Goal: Task Accomplishment & Management: Use online tool/utility

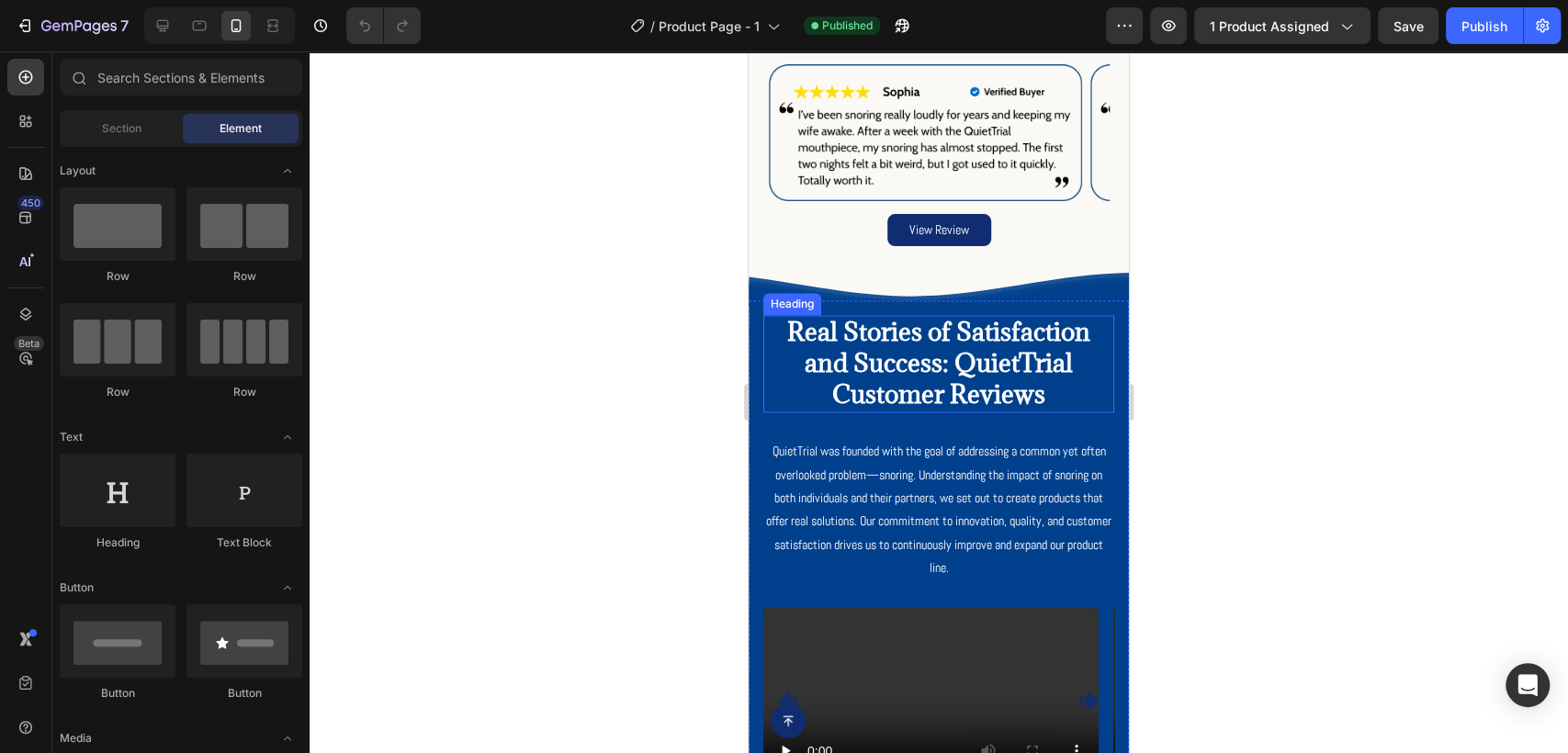
scroll to position [2347, 0]
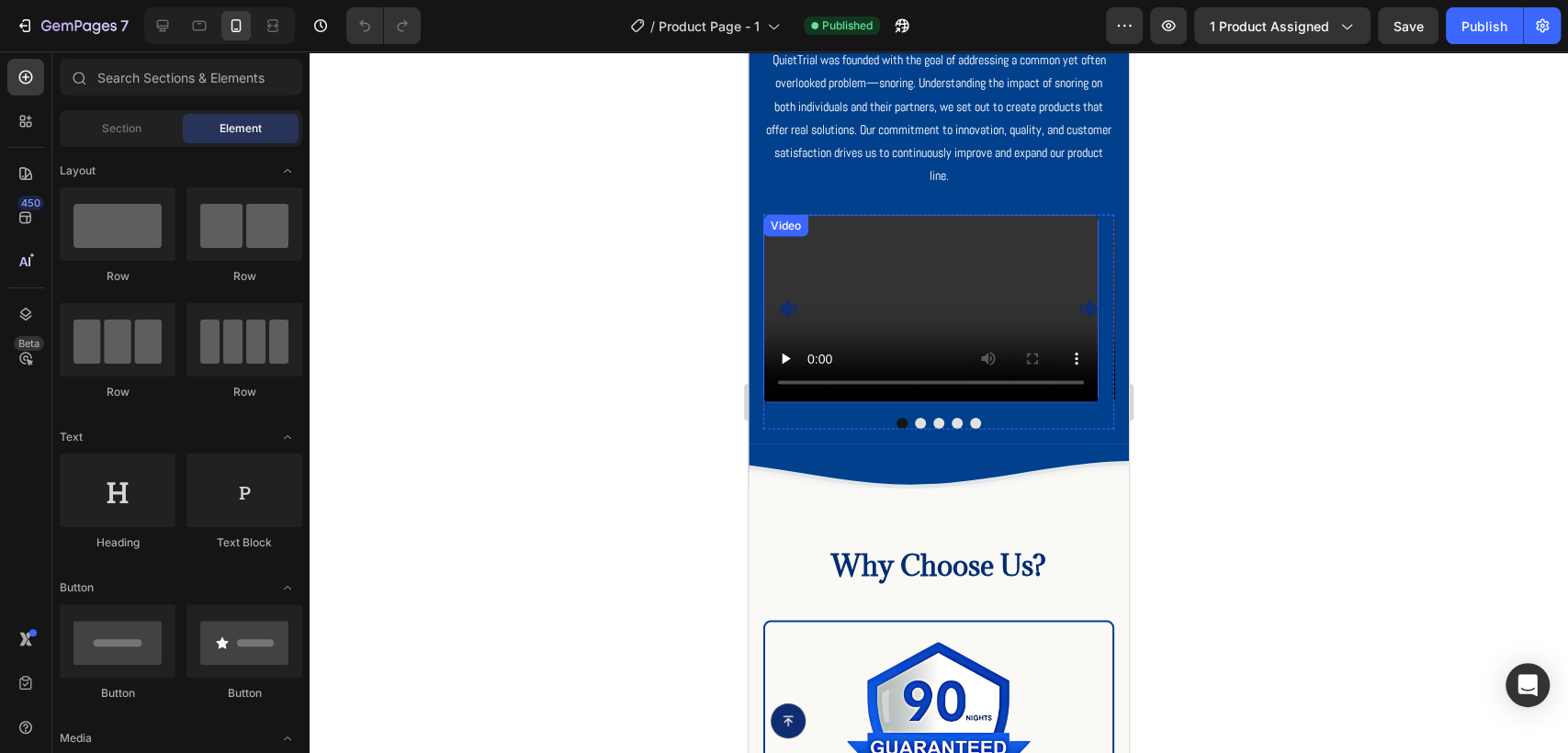
click at [933, 296] on video at bounding box center [931, 308] width 335 height 188
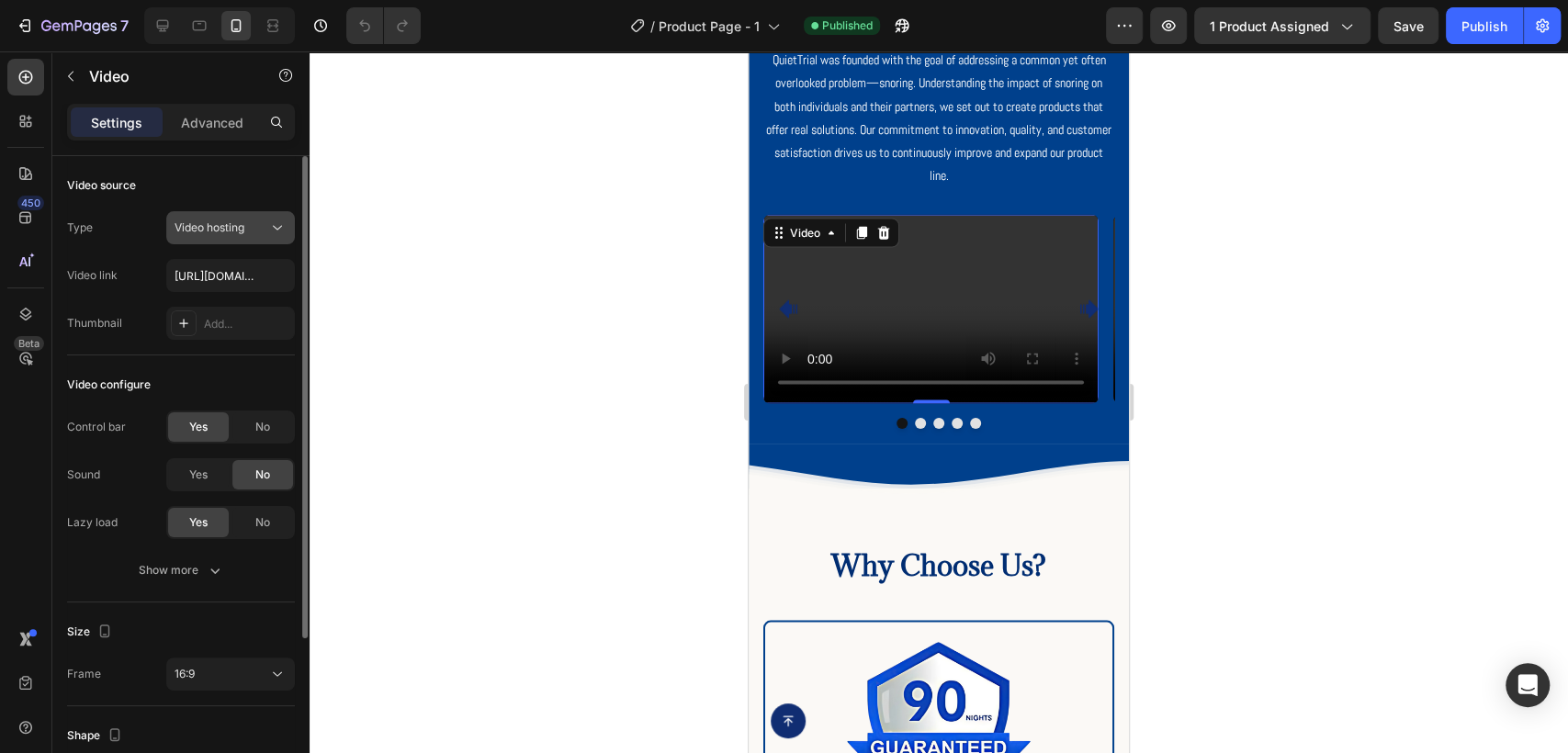
click at [265, 228] on div "Video hosting" at bounding box center [221, 227] width 94 height 16
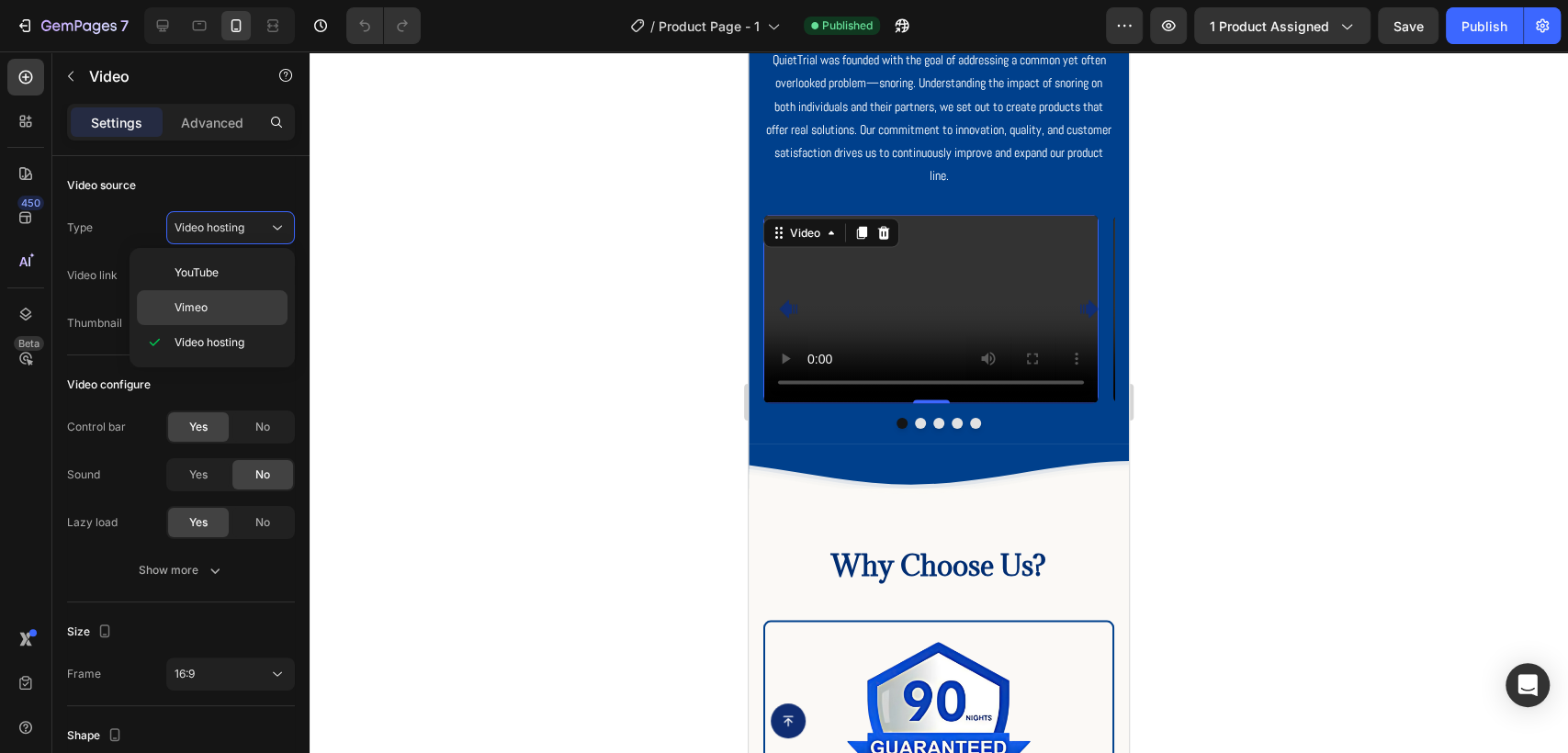
click at [234, 305] on p "Vimeo" at bounding box center [226, 307] width 104 height 16
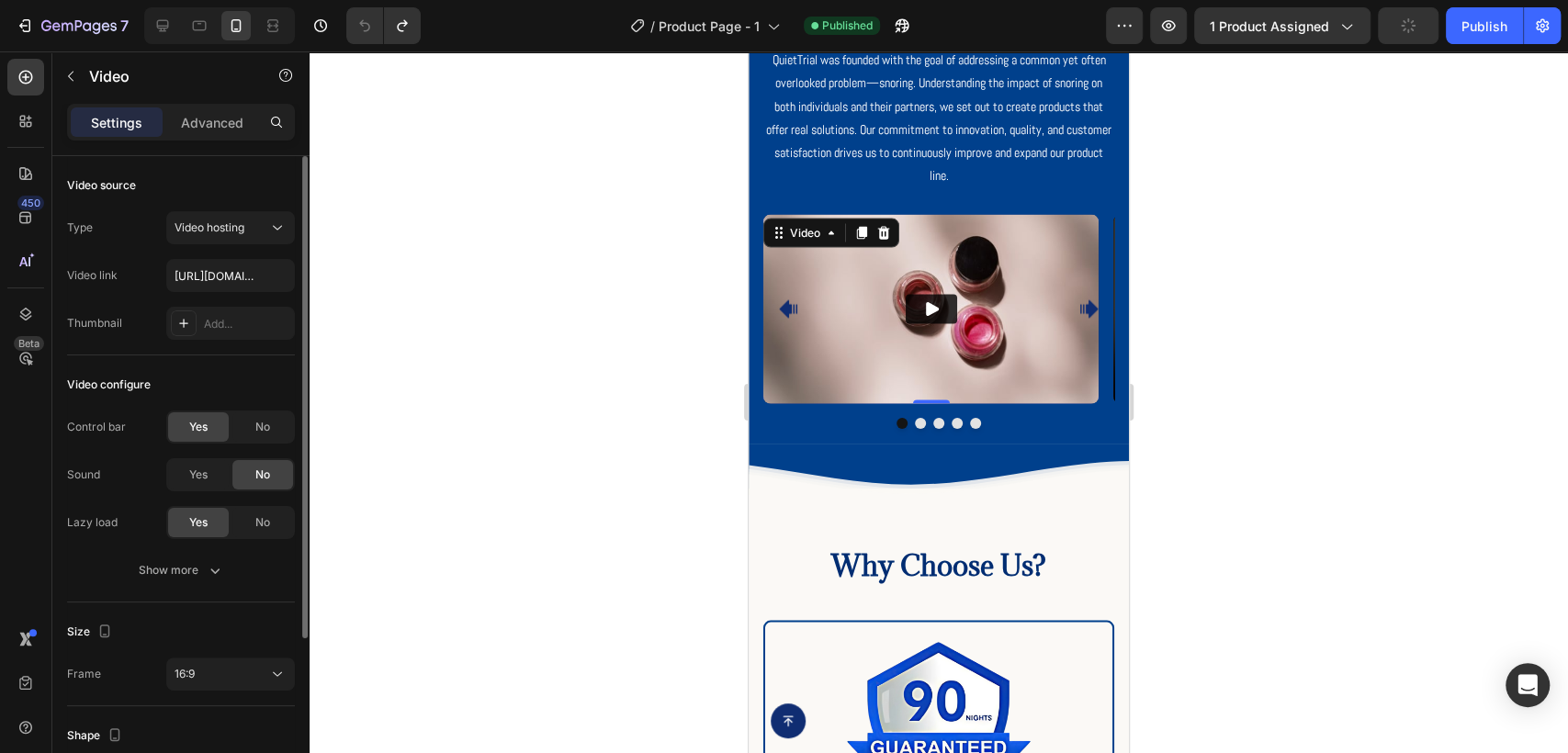
type input "[URL][DOMAIN_NAME]"
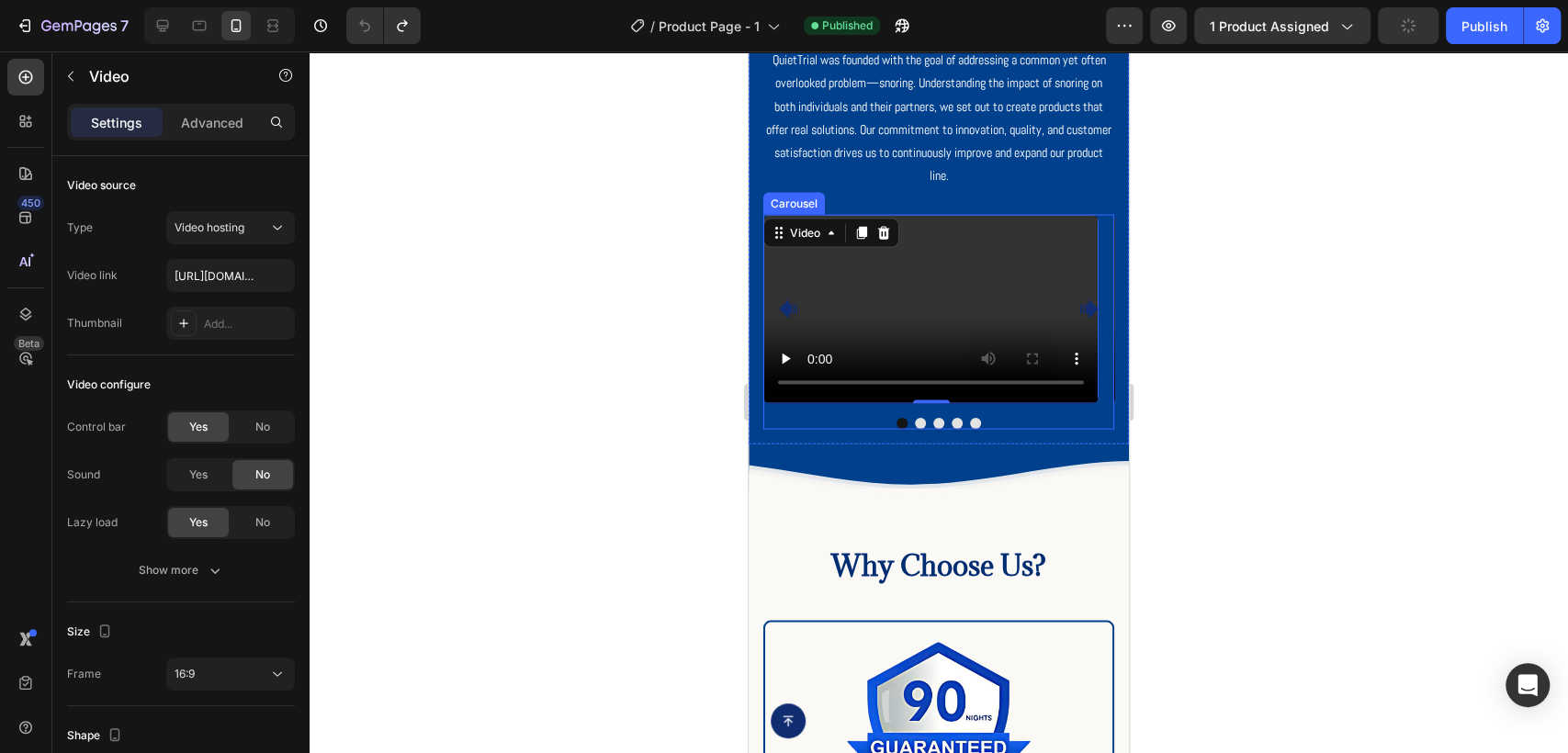
click at [916, 418] on button "Dot" at bounding box center [920, 424] width 11 height 11
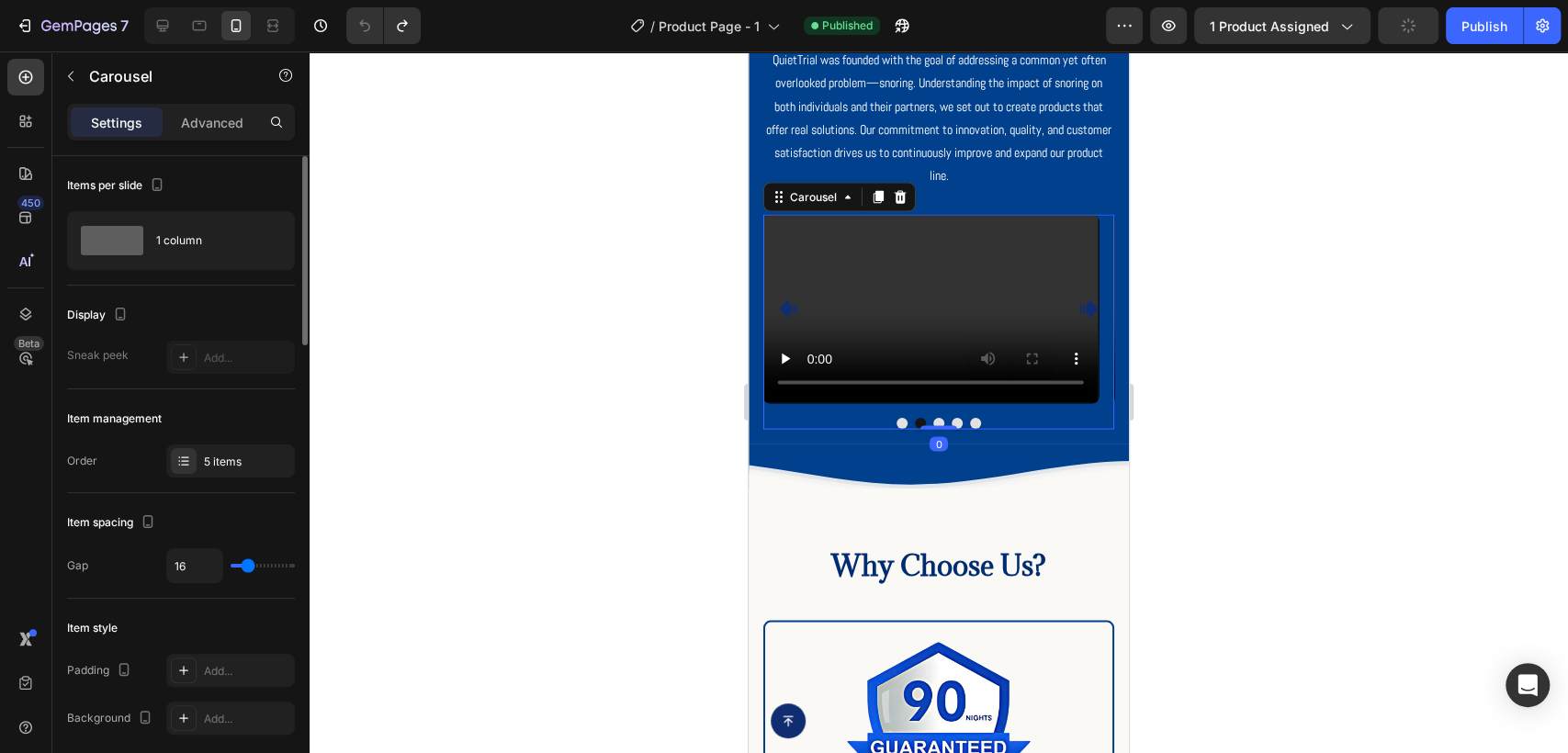
scroll to position [102, 0]
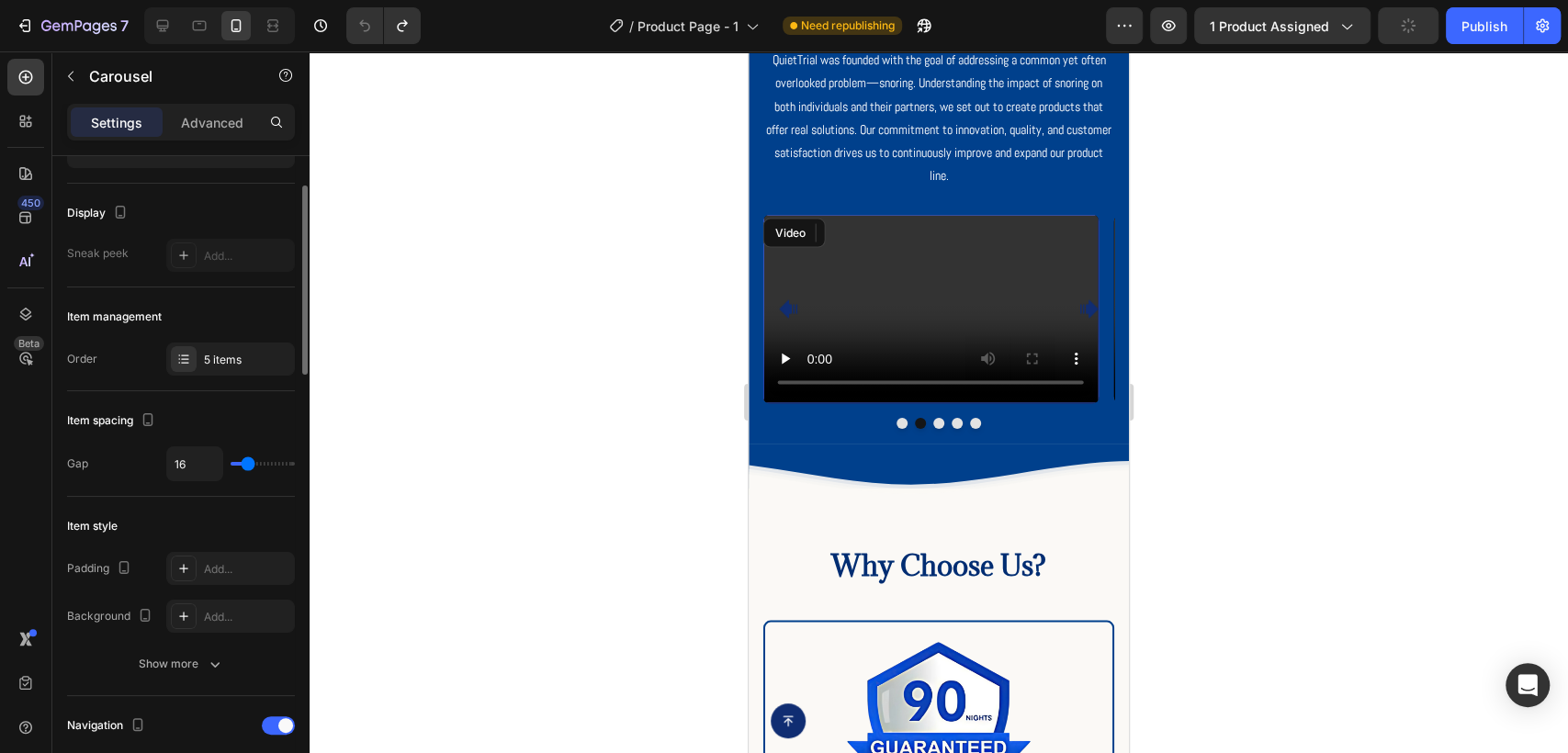
click at [959, 260] on video at bounding box center [931, 308] width 335 height 188
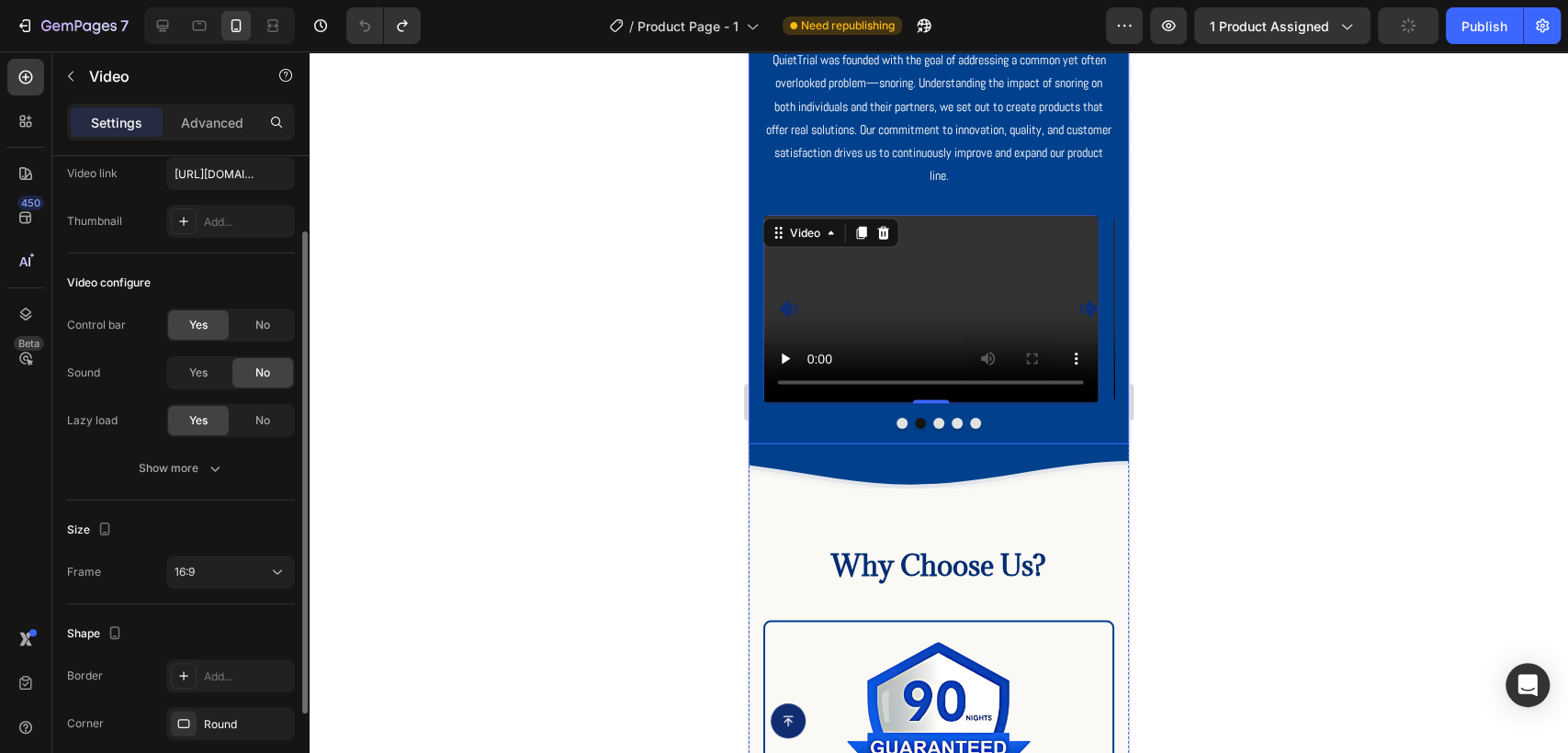
scroll to position [0, 0]
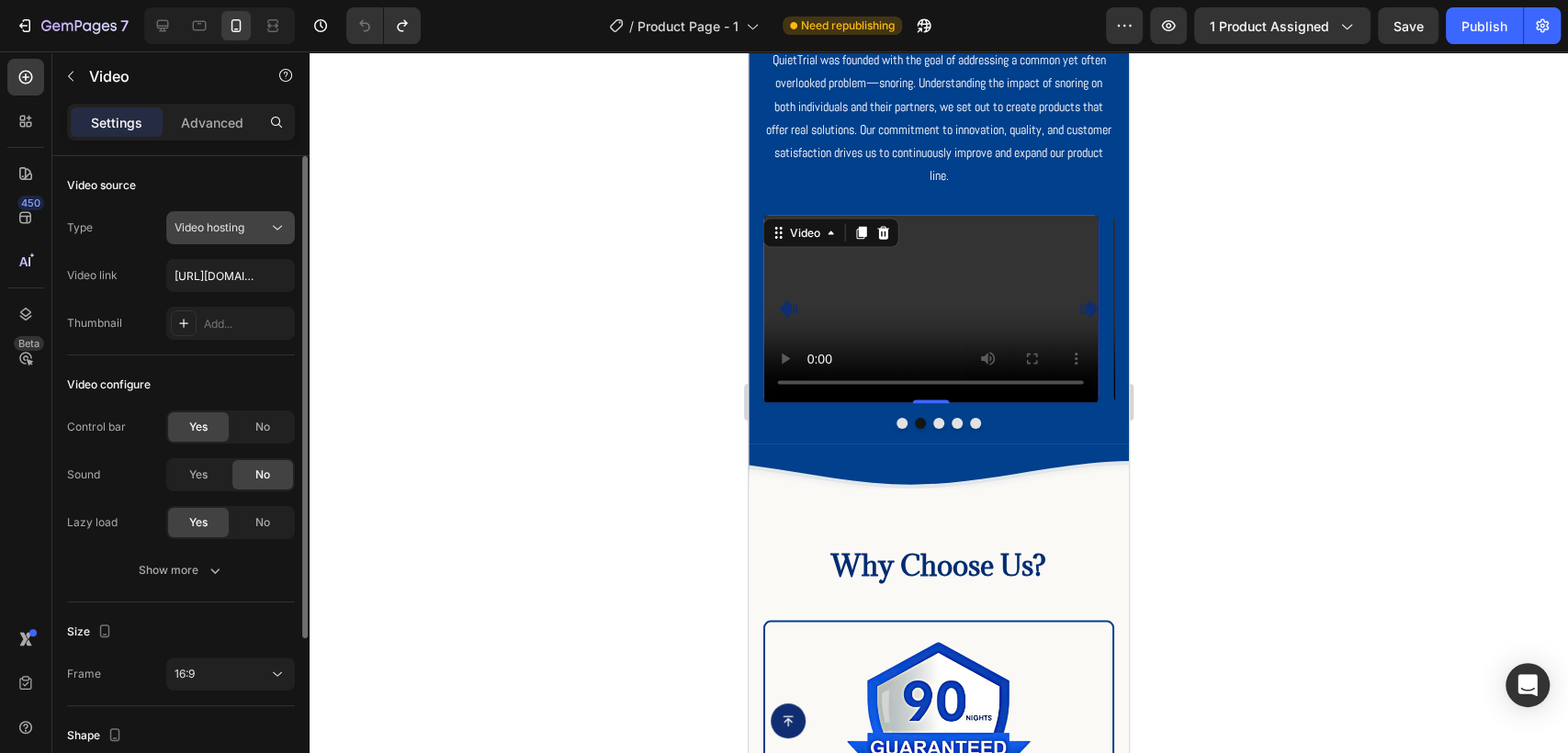
click at [249, 224] on div "Video hosting" at bounding box center [221, 227] width 94 height 16
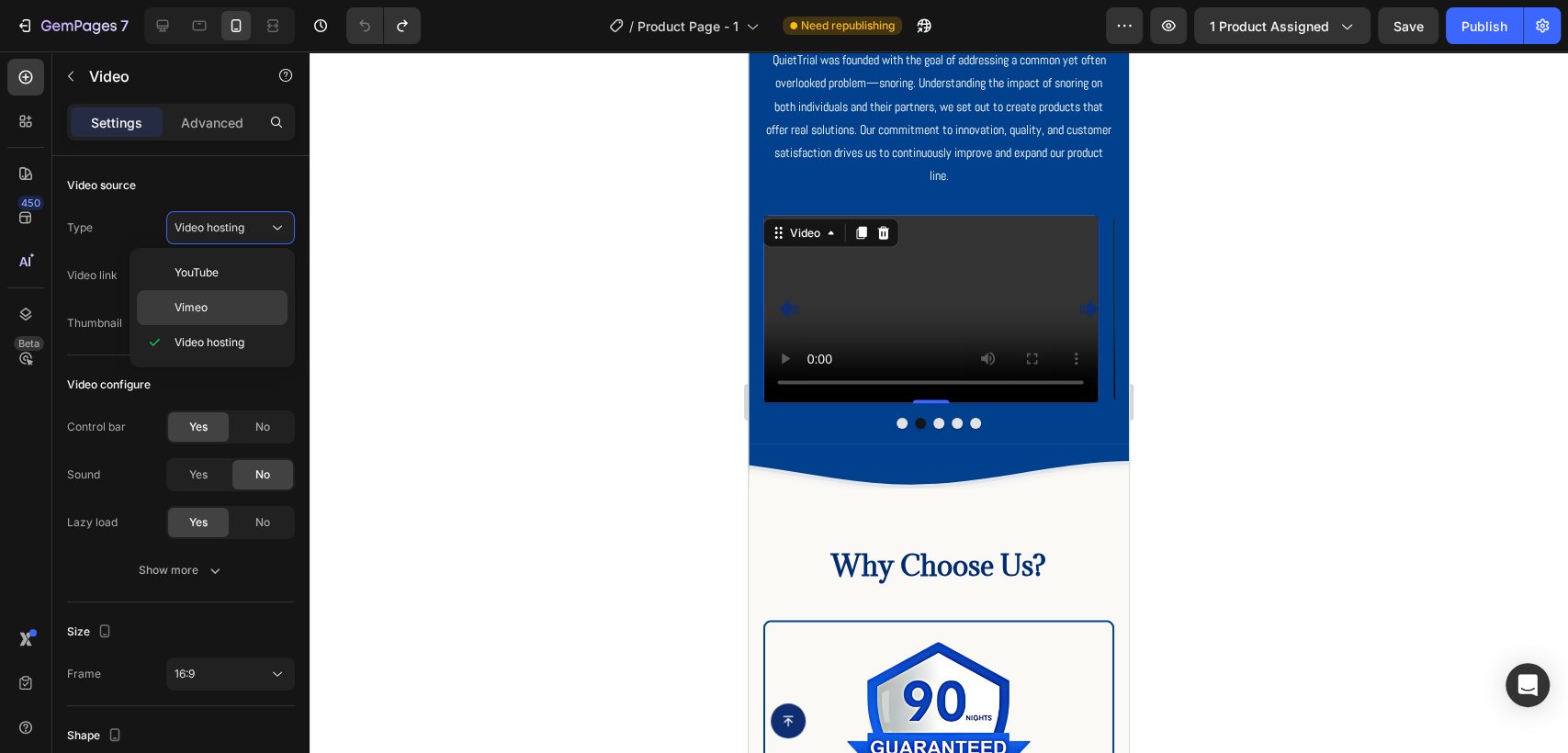
click at [268, 311] on p "Vimeo" at bounding box center [226, 307] width 104 height 16
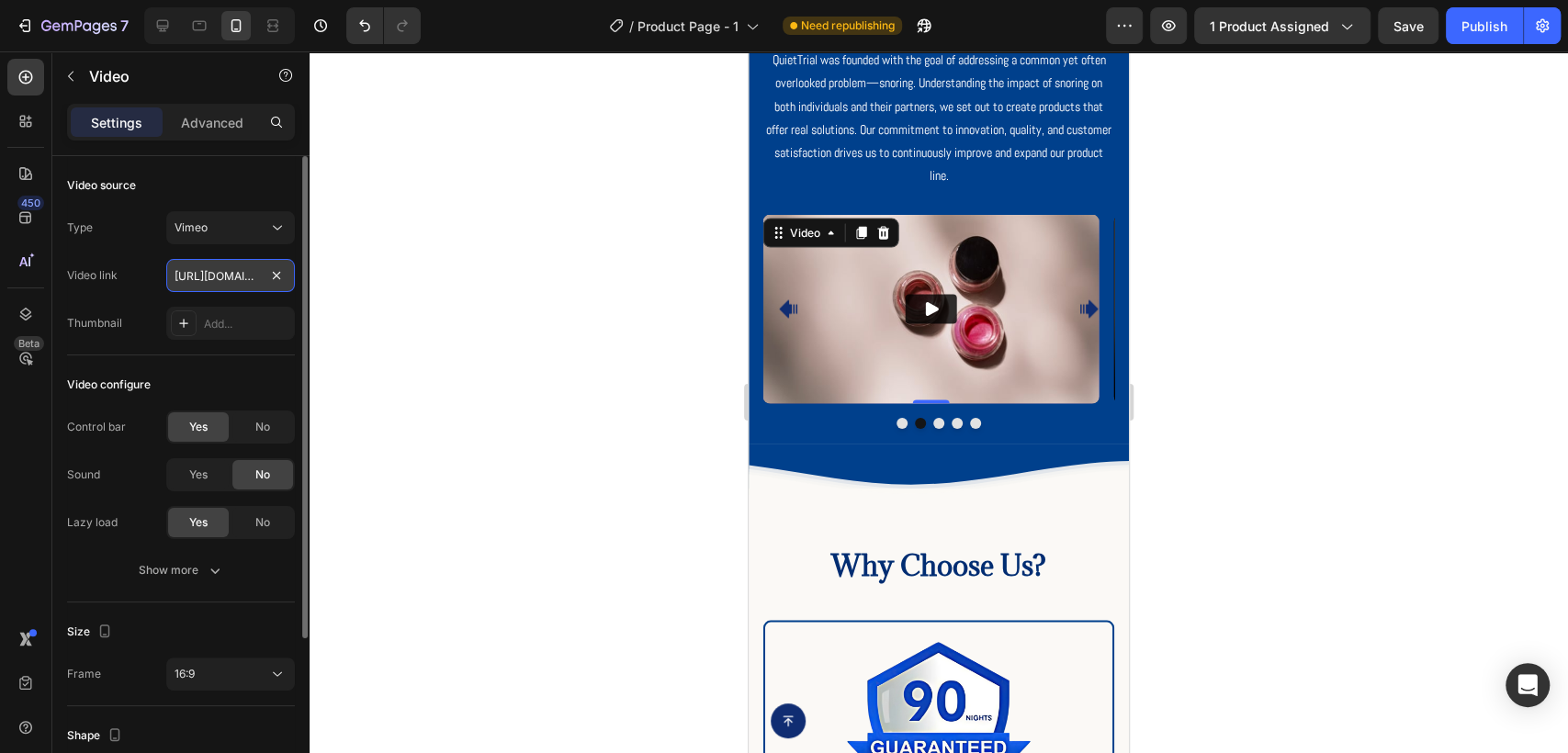
click at [221, 279] on input "[URL][DOMAIN_NAME]" at bounding box center [231, 276] width 128 height 33
paste input "122610311"
type input "[URL][DOMAIN_NAME]"
click at [127, 252] on div "Type Vimeo Video link [URL][DOMAIN_NAME] Thumbnail Add..." at bounding box center [181, 276] width 228 height 128
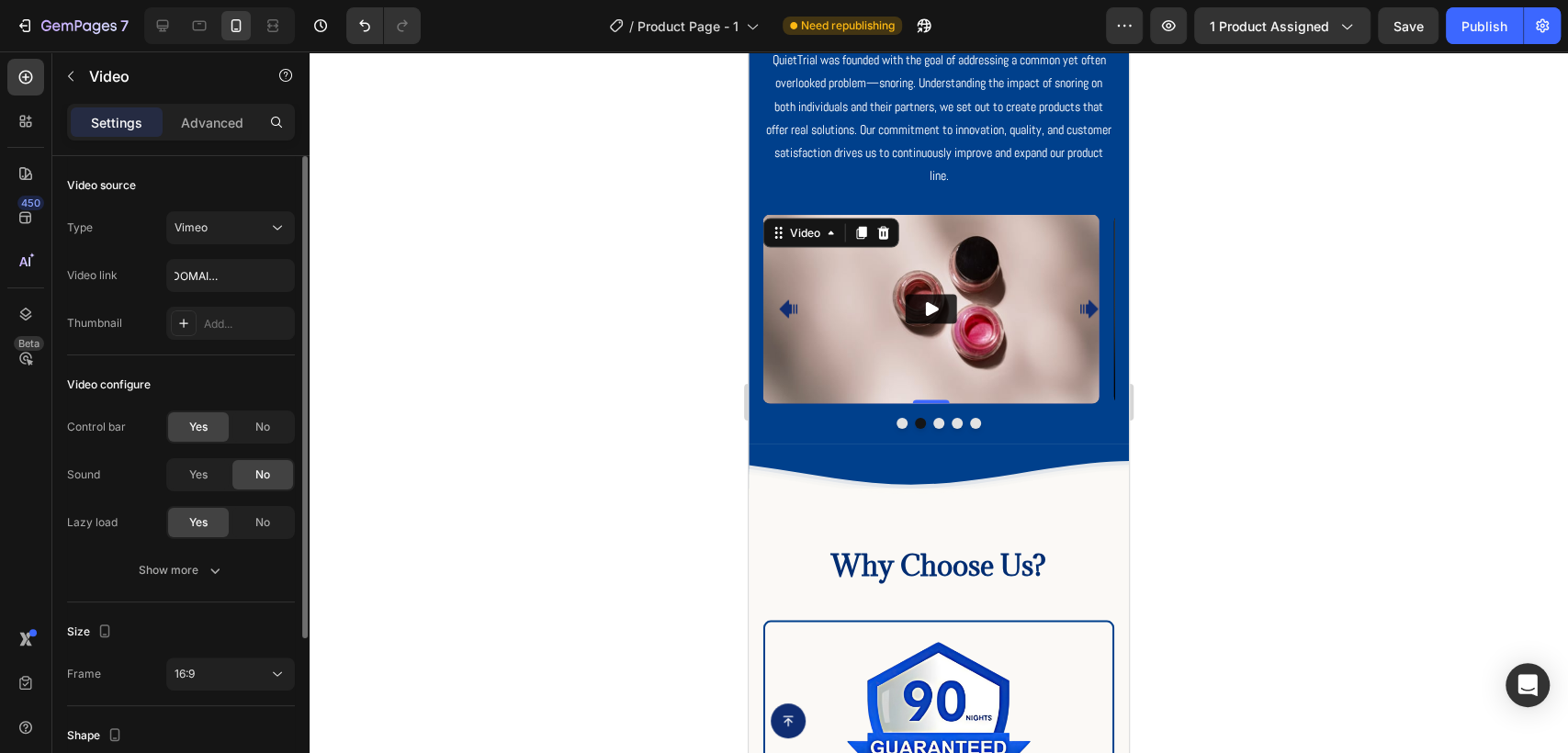
scroll to position [0, 0]
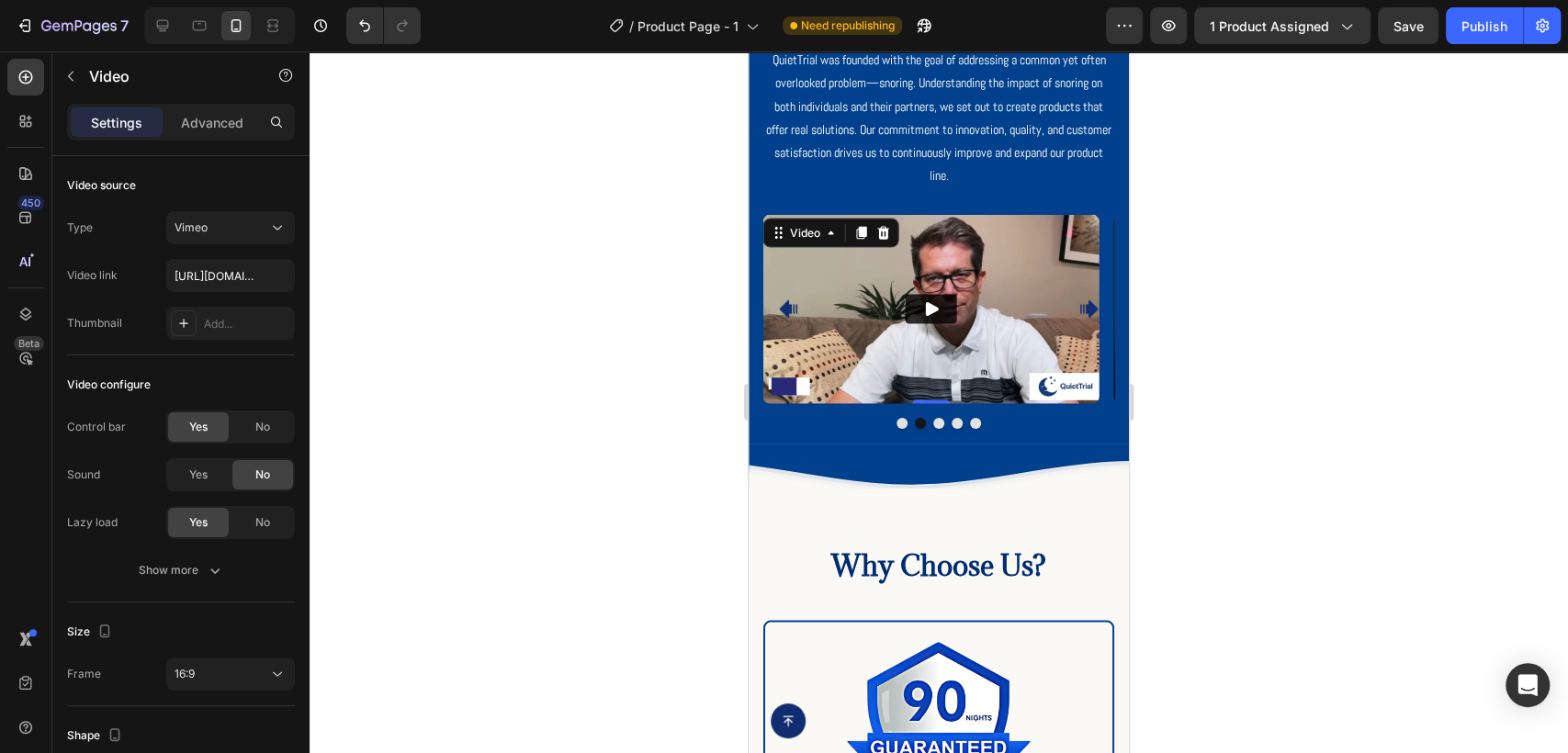
click at [931, 302] on icon "Play" at bounding box center [932, 309] width 12 height 13
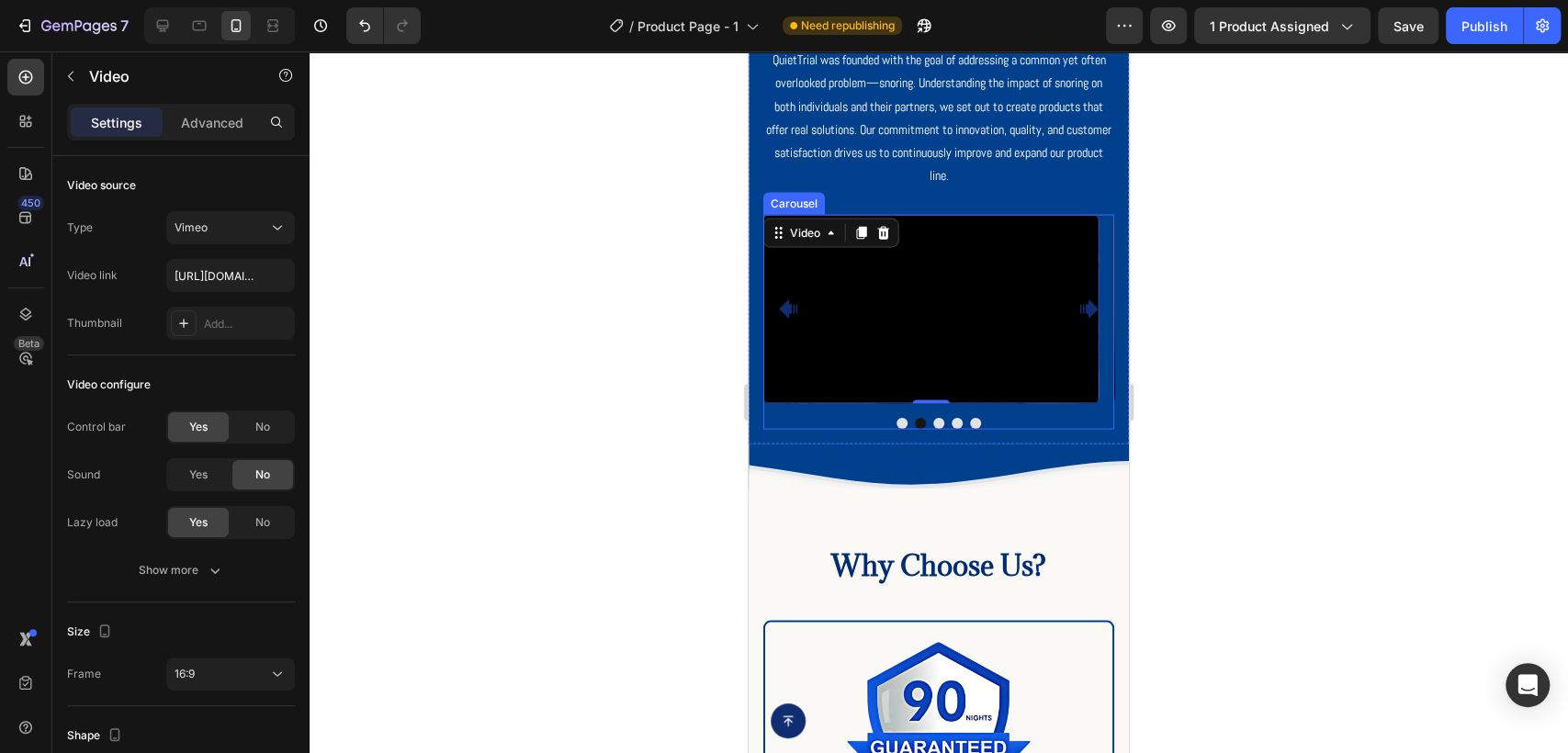
click at [890, 418] on div at bounding box center [939, 424] width 351 height 11
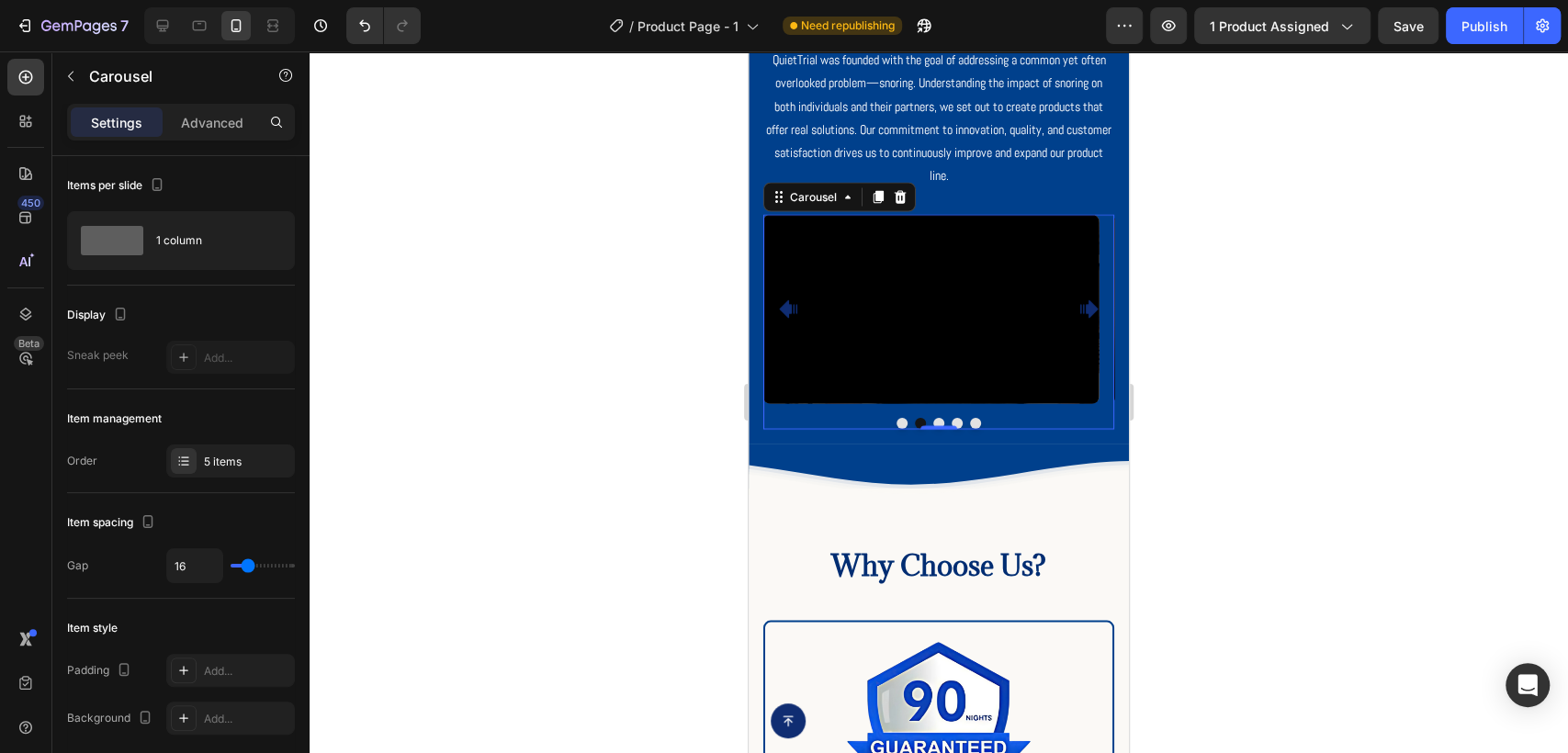
click at [896, 418] on button "Dot" at bounding box center [902, 424] width 11 height 11
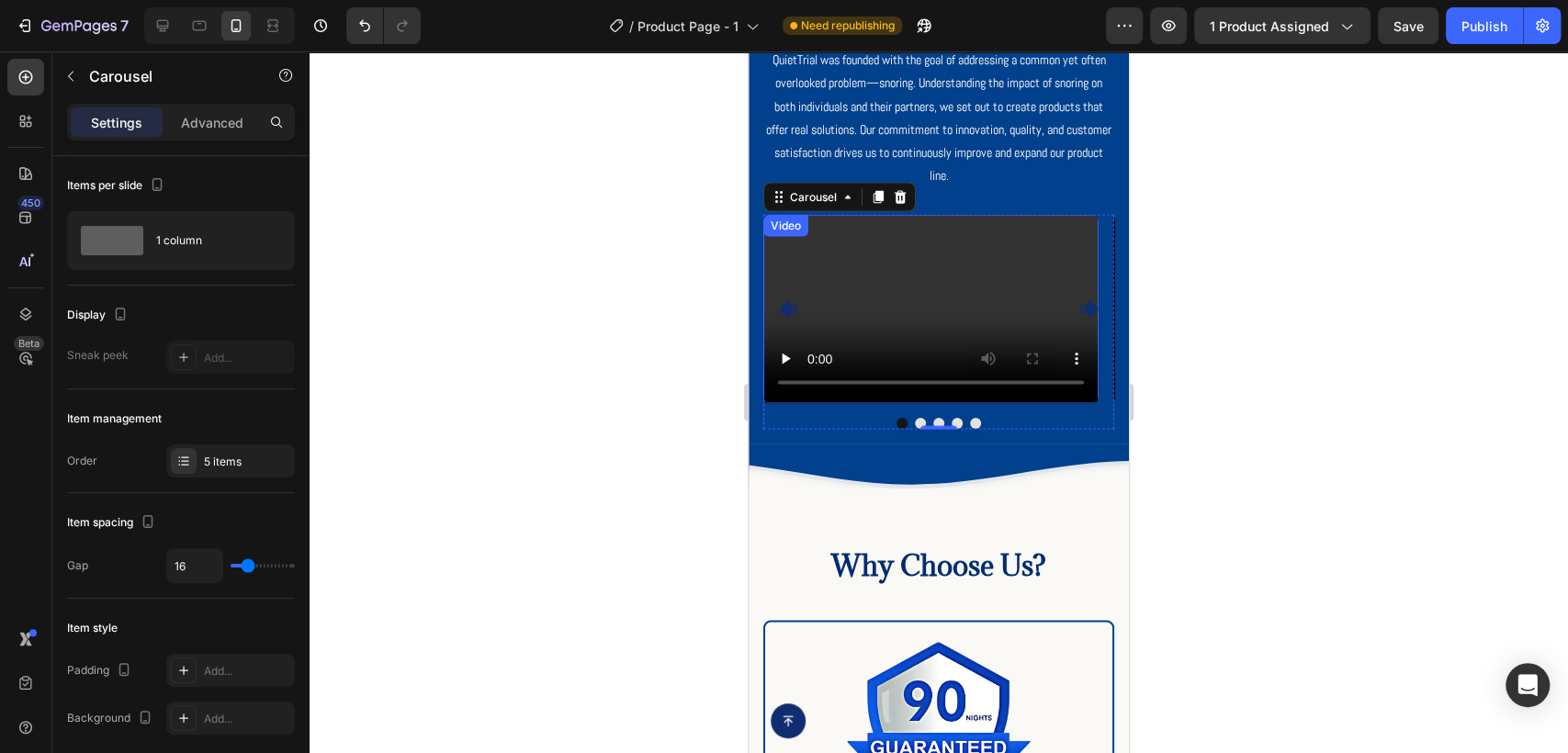
click at [957, 293] on video at bounding box center [931, 308] width 335 height 188
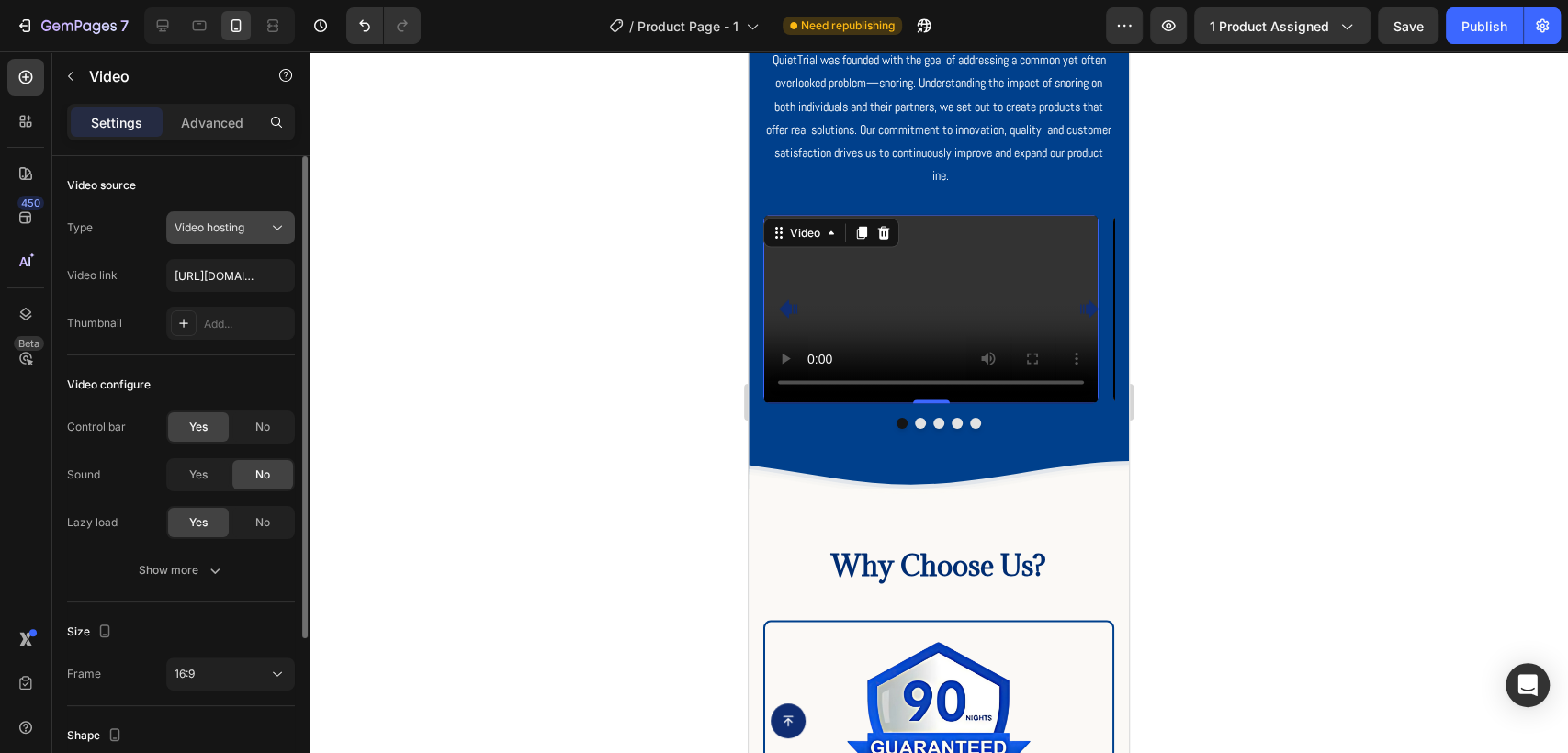
click at [244, 233] on span "Video hosting" at bounding box center [209, 227] width 70 height 13
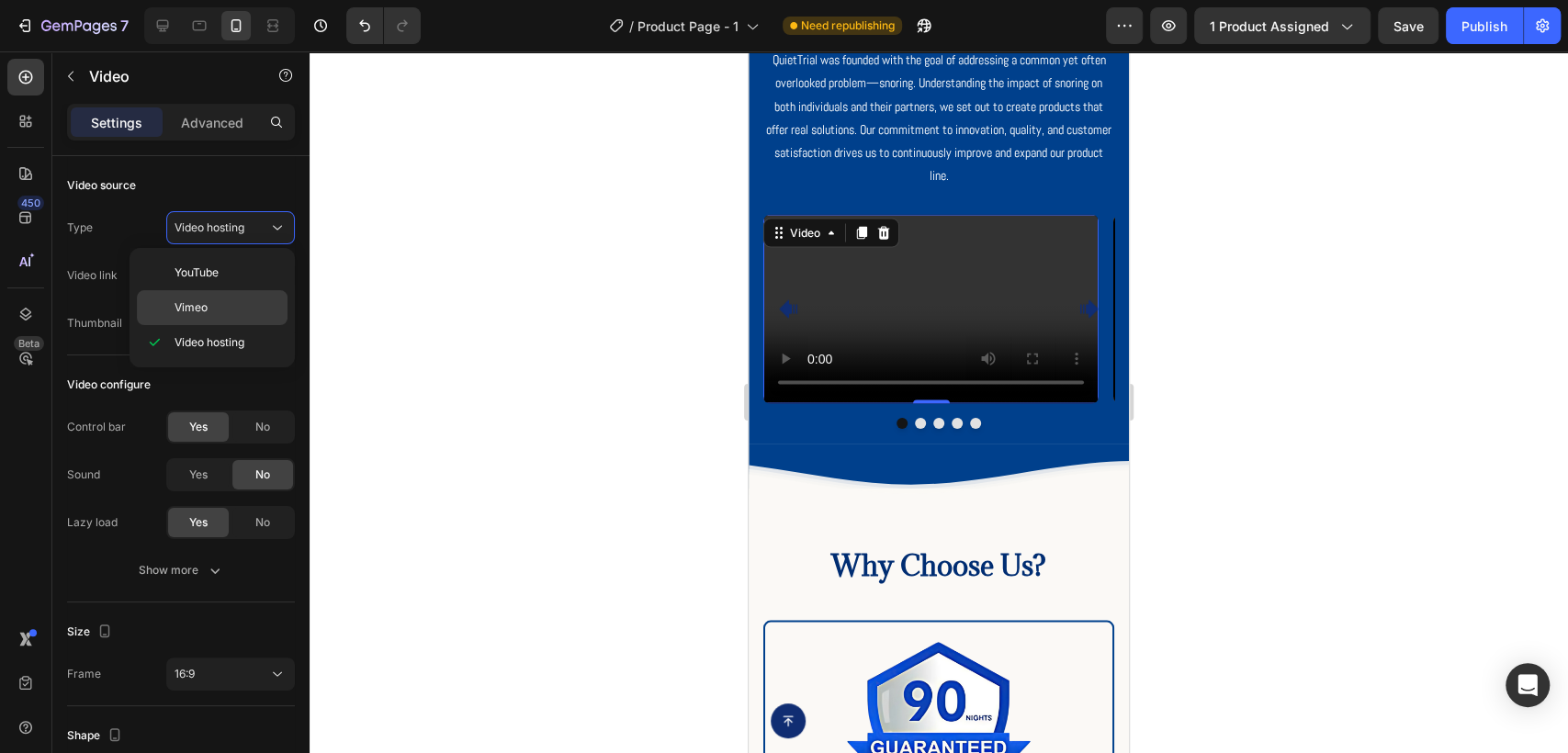
click at [243, 309] on p "Vimeo" at bounding box center [226, 307] width 104 height 16
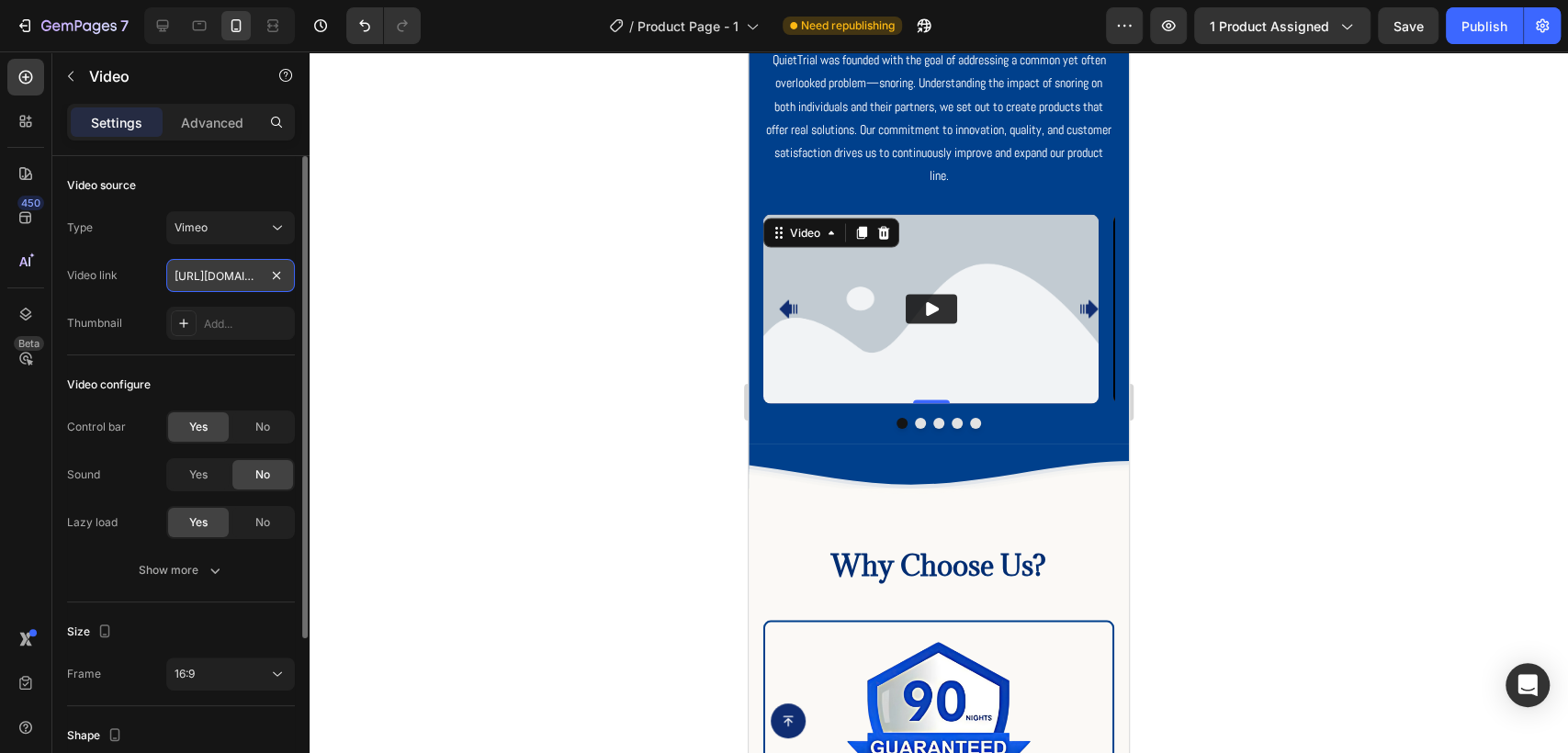
click at [226, 281] on input "[URL][DOMAIN_NAME]" at bounding box center [231, 276] width 128 height 33
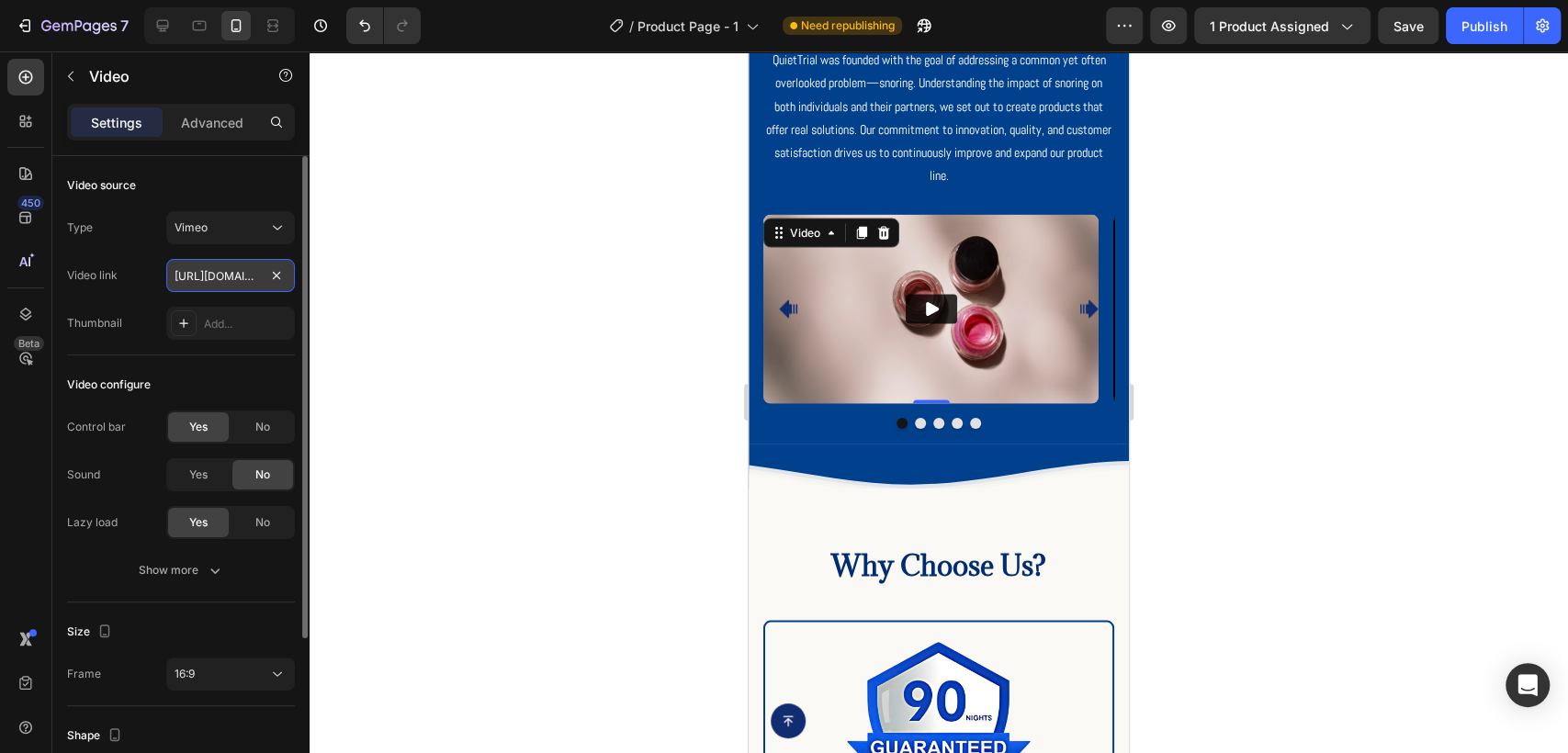
paste input "122610363"
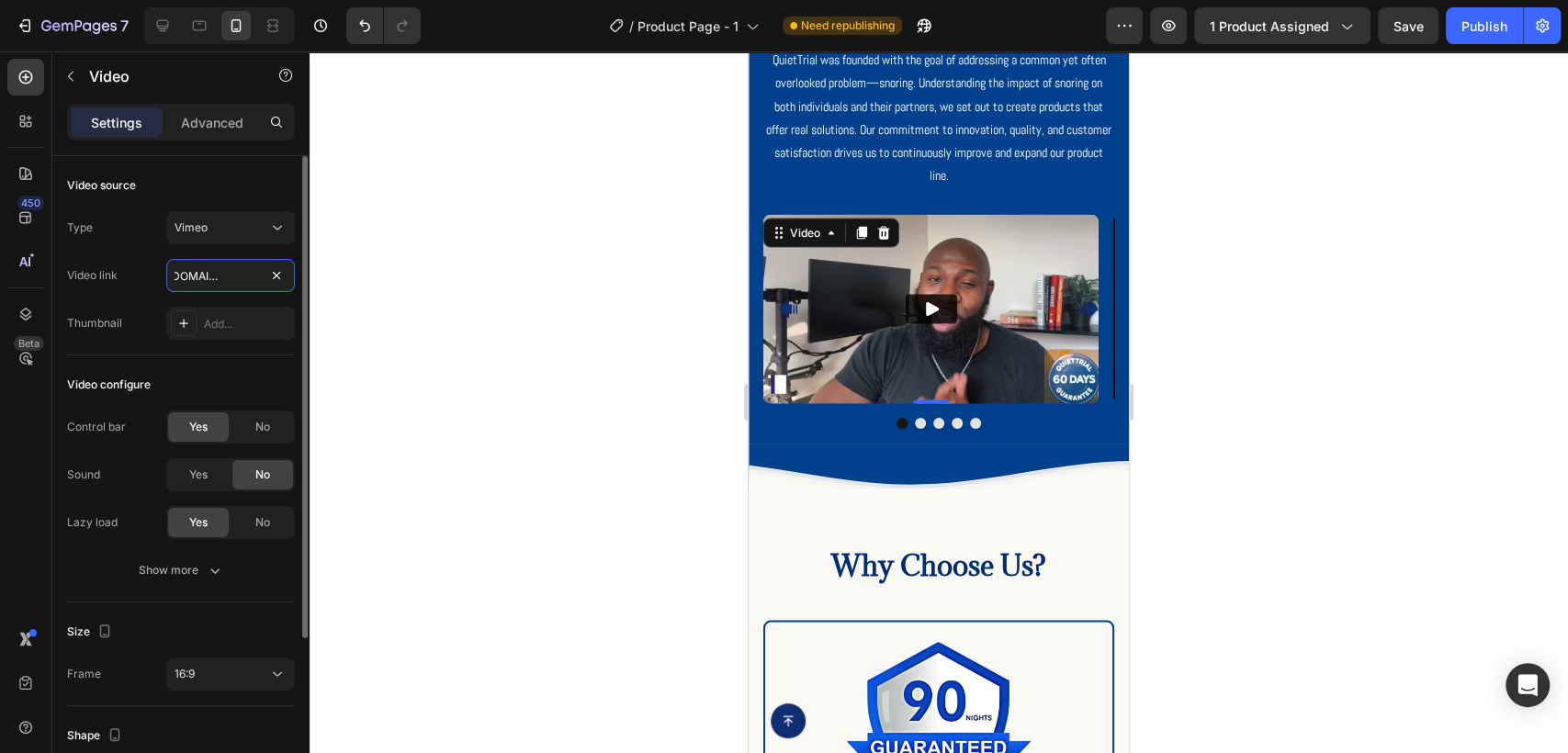
type input "[URL][DOMAIN_NAME]"
click at [153, 267] on div "Video link [URL][DOMAIN_NAME]" at bounding box center [181, 276] width 228 height 33
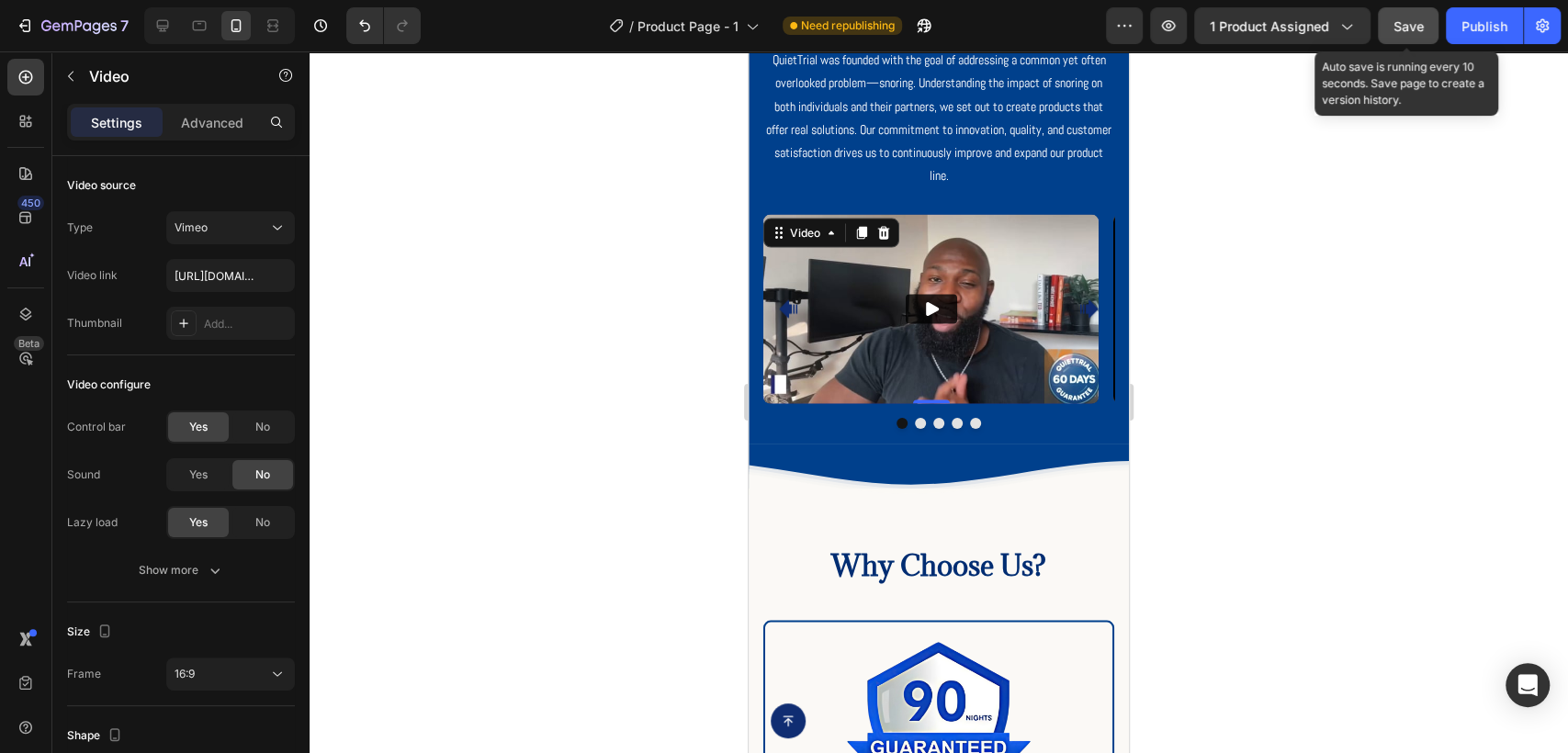
click at [1408, 28] on span "Save" at bounding box center [1409, 26] width 31 height 15
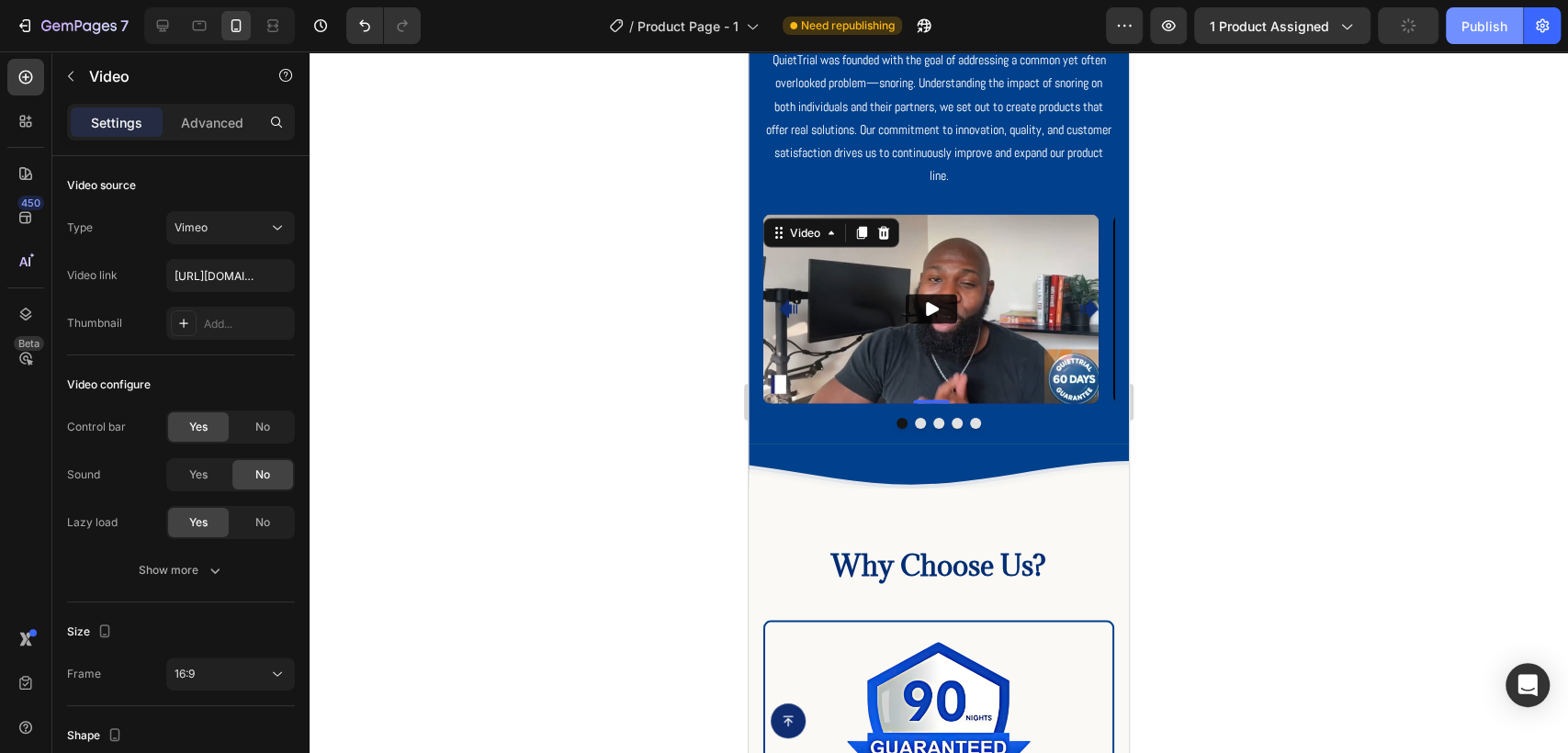
click at [1477, 34] on div "Publish" at bounding box center [1485, 26] width 46 height 19
click at [167, 24] on icon at bounding box center [163, 26] width 11 height 11
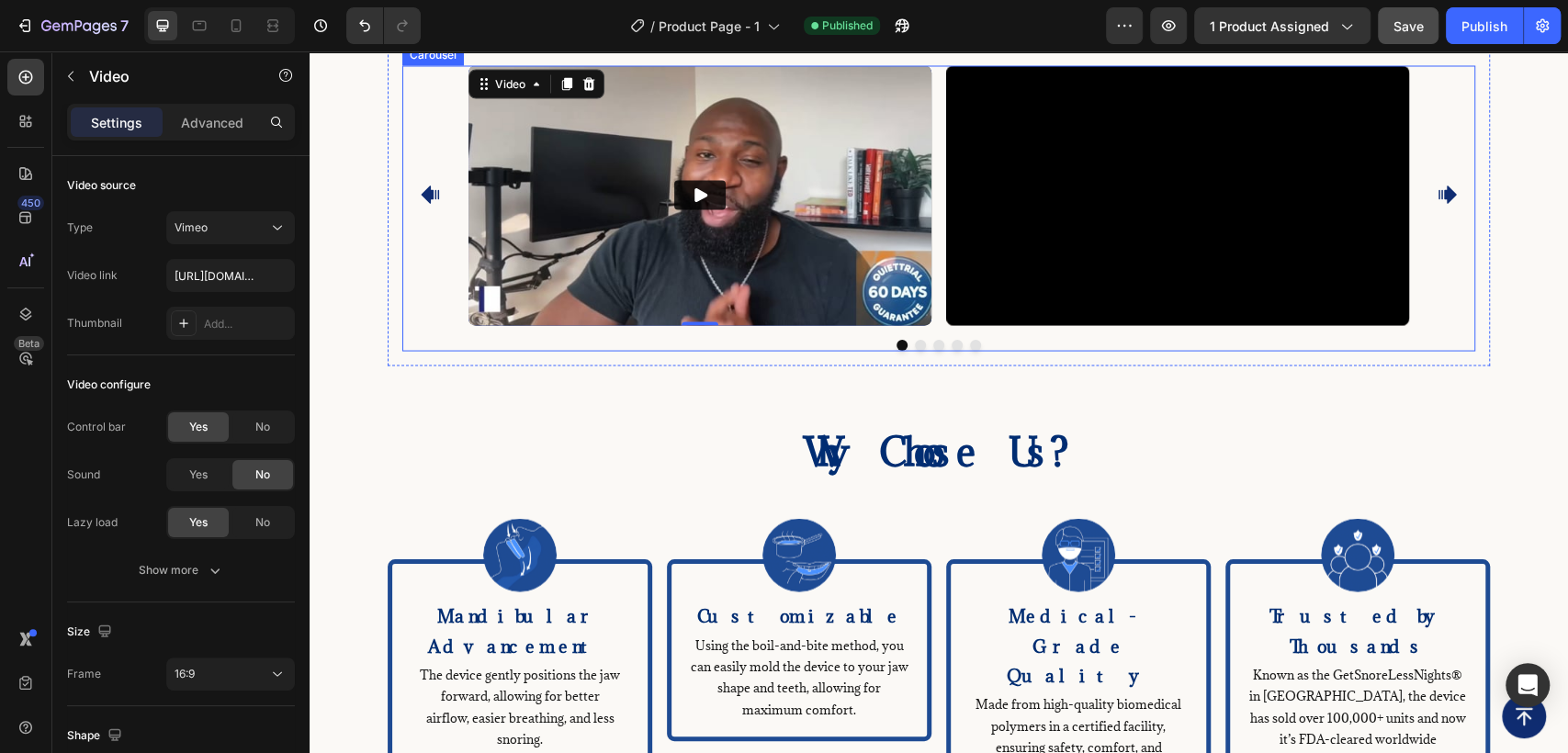
scroll to position [2297, 0]
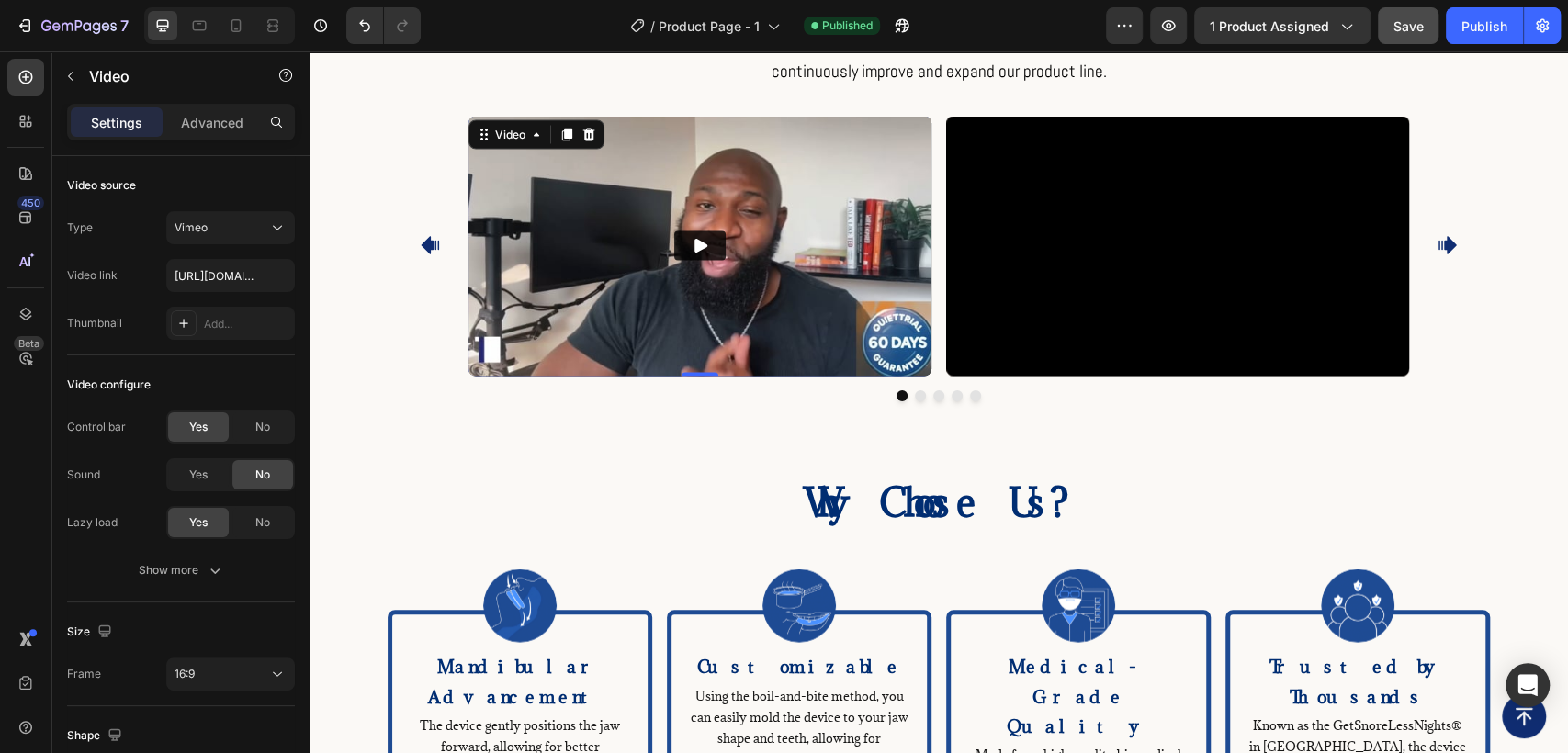
click at [800, 163] on img at bounding box center [700, 246] width 463 height 261
